Goal: Register for event/course

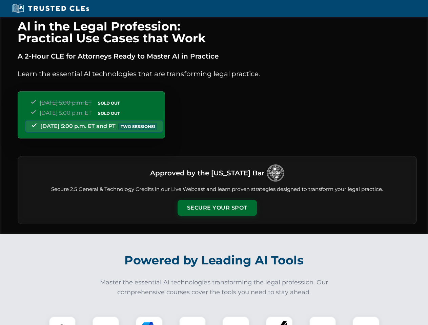
click at [217, 208] on button "Secure Your Spot" at bounding box center [216, 208] width 79 height 16
click at [62, 321] on img at bounding box center [62, 330] width 20 height 20
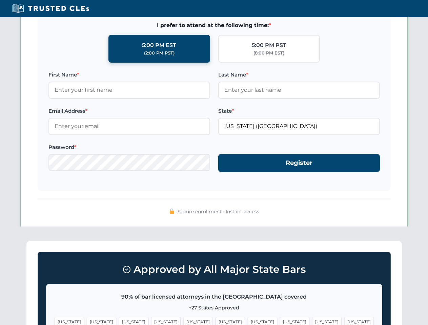
click at [248, 321] on span "[US_STATE]" at bounding box center [262, 322] width 29 height 10
click at [312, 321] on span "[US_STATE]" at bounding box center [326, 322] width 29 height 10
